Goal: Transaction & Acquisition: Purchase product/service

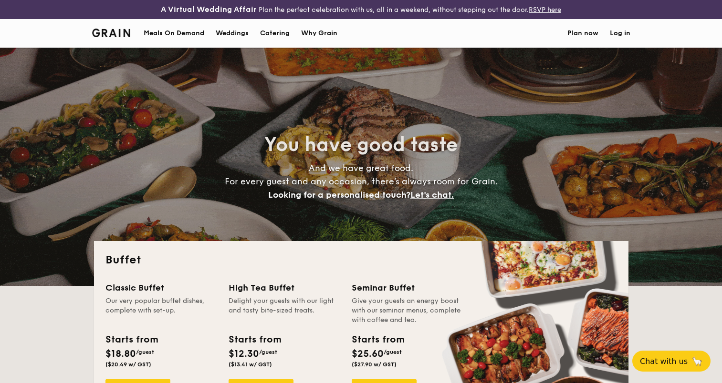
select select
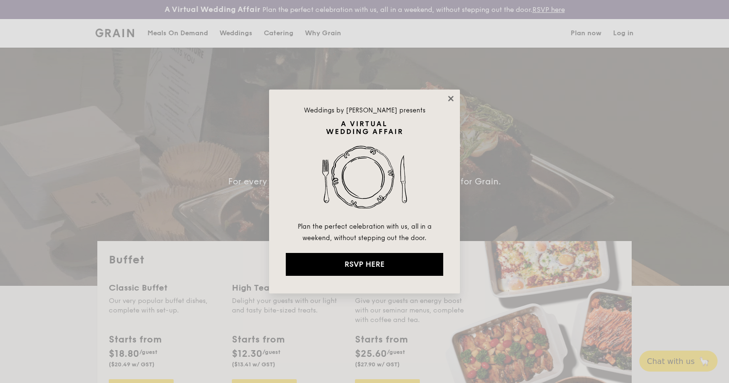
click at [449, 97] on icon at bounding box center [450, 98] width 5 height 5
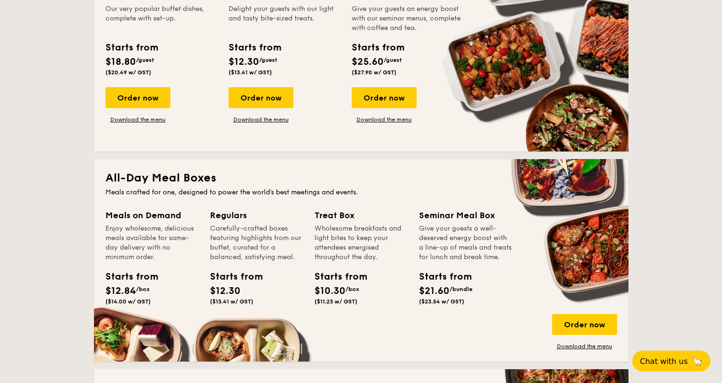
scroll to position [334, 0]
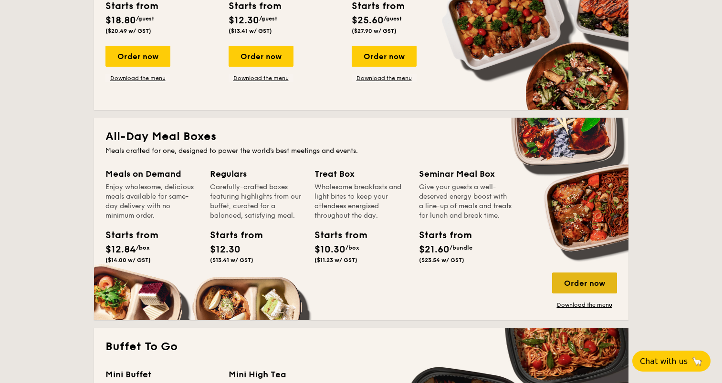
click at [595, 279] on div "Order now" at bounding box center [584, 283] width 65 height 21
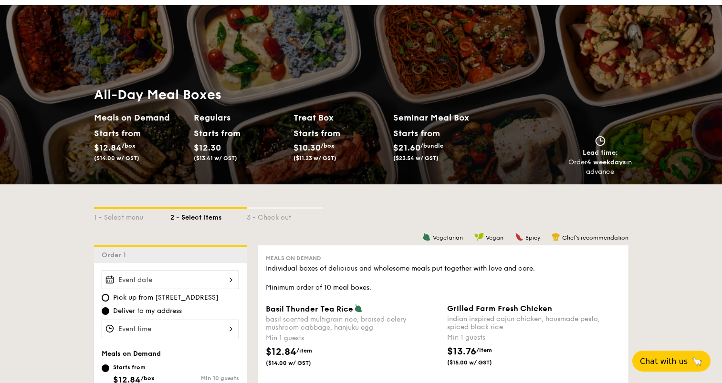
scroll to position [191, 0]
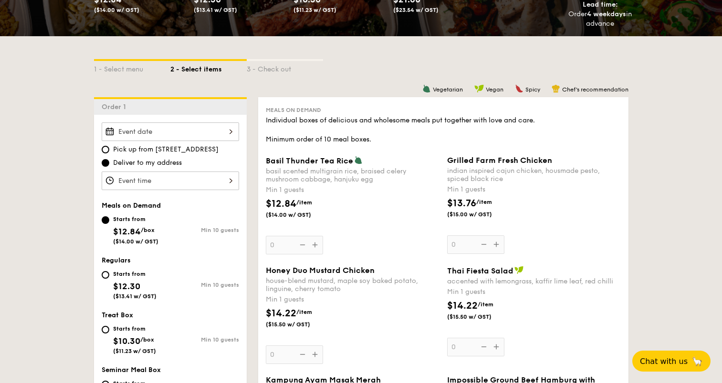
click at [232, 134] on input "Basil Thunder Tea [PERSON_NAME] scented multigrain rice, braised celery mushroo…" at bounding box center [170, 132] width 137 height 19
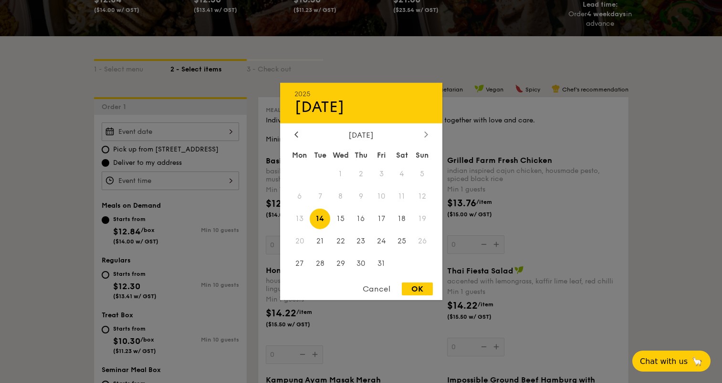
click at [426, 133] on icon at bounding box center [426, 134] width 4 height 6
click at [340, 242] on span "19" at bounding box center [340, 241] width 21 height 21
click at [412, 289] on div "OK" at bounding box center [417, 289] width 31 height 13
type input "[DATE]"
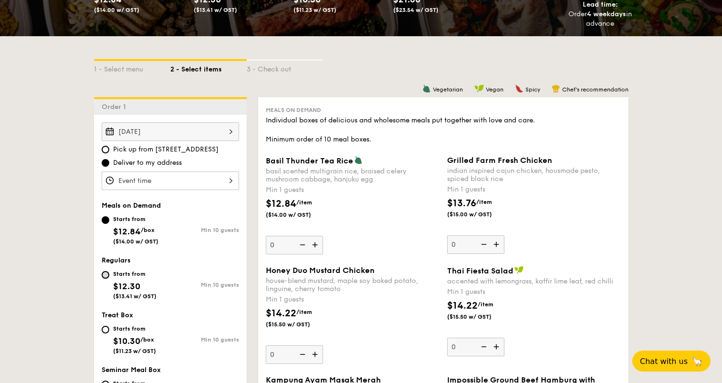
click at [102, 275] on input "Starts from $12.30 ($13.41 w/ GST) Min 10 guests" at bounding box center [106, 275] width 8 height 8
radio input "true"
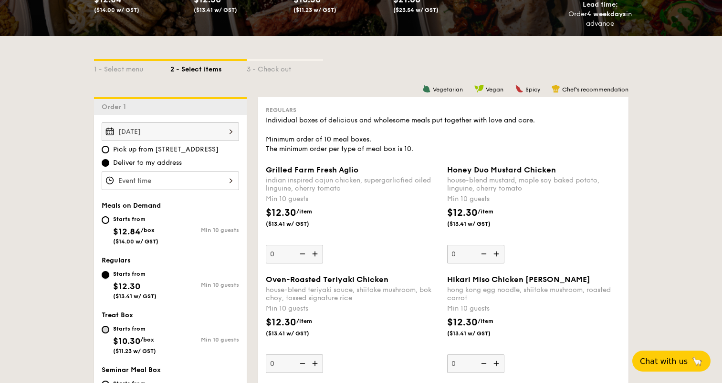
scroll to position [238, 0]
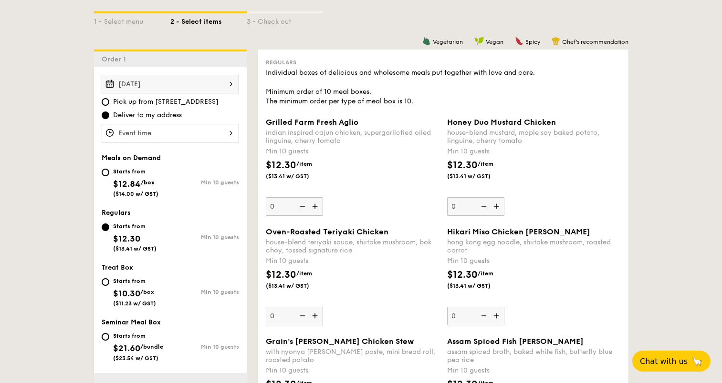
click at [109, 281] on div "Starts from $10.30 /box ($11.23 w/ GST)" at bounding box center [136, 291] width 69 height 31
click at [109, 281] on input "Starts from $10.30 /box ($11.23 w/ GST) Min 10 guests" at bounding box center [106, 283] width 8 height 8
radio input "true"
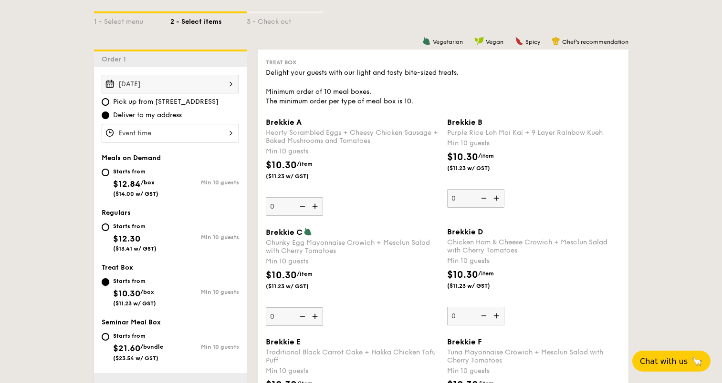
scroll to position [334, 0]
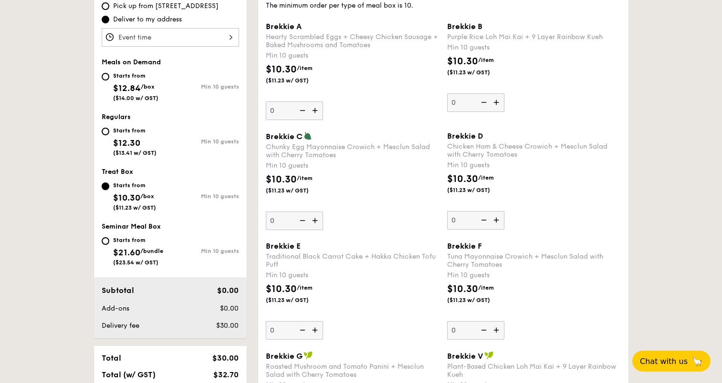
drag, startPoint x: 106, startPoint y: 242, endPoint x: 155, endPoint y: 300, distance: 75.2
click at [106, 241] on input "Starts from $21.60 /bundle ($23.54 w/ GST) Min 10 guests" at bounding box center [106, 242] width 8 height 8
radio input "true"
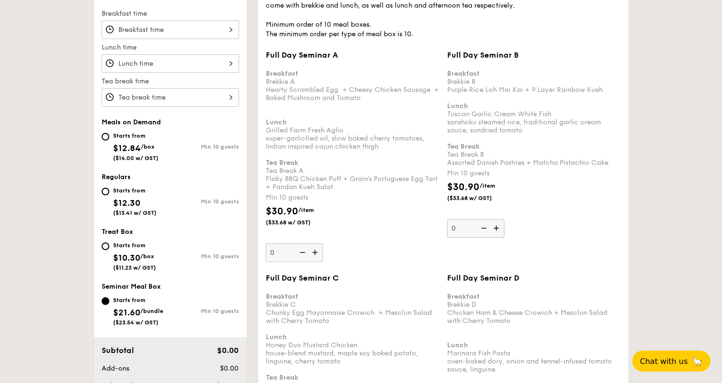
scroll to position [287, 0]
